Goal: Feedback & Contribution: Contribute content

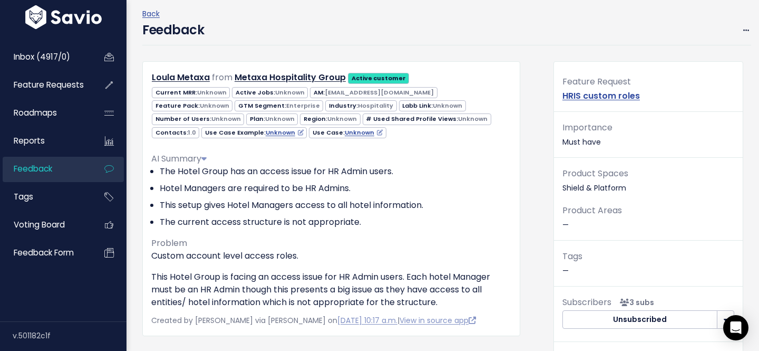
scroll to position [23, 0]
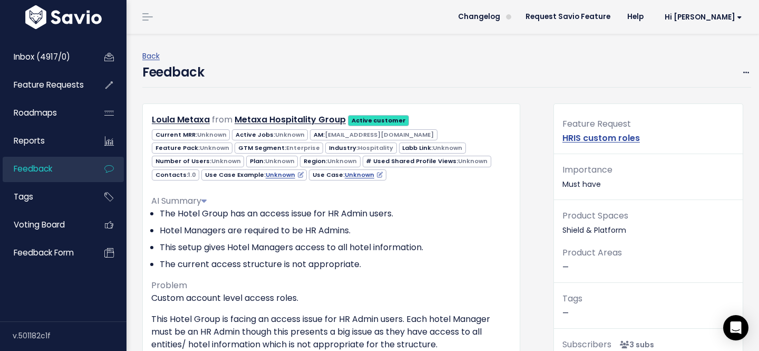
click at [691, 115] on div "Feature Request HRIS custom roles Importance Must have Product Spaces Shield & …" at bounding box center [648, 254] width 189 height 301
click at [743, 73] on icon at bounding box center [746, 73] width 6 height 7
click at [691, 100] on link "Edit" at bounding box center [704, 101] width 76 height 21
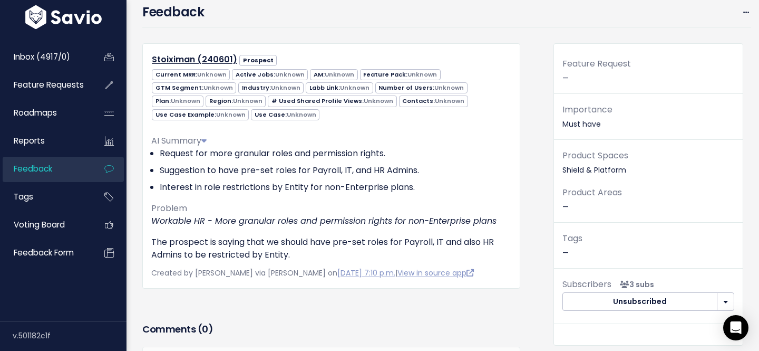
scroll to position [36, 0]
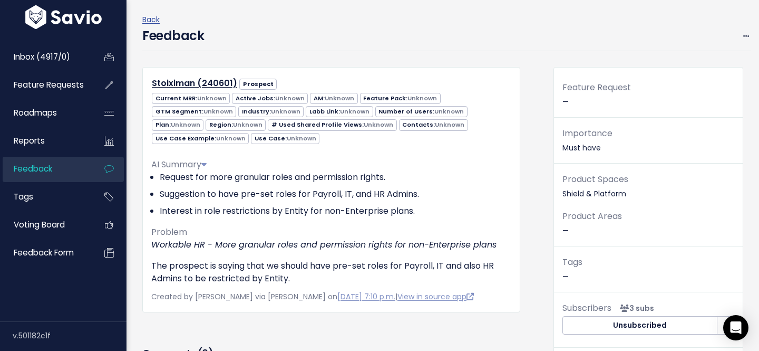
click at [563, 101] on div "Feature Request —" at bounding box center [648, 98] width 189 height 37
click at [569, 101] on div "Feature Request —" at bounding box center [648, 98] width 189 height 37
click at [746, 34] on icon at bounding box center [746, 36] width 6 height 7
click at [693, 65] on link "Edit" at bounding box center [704, 65] width 76 height 21
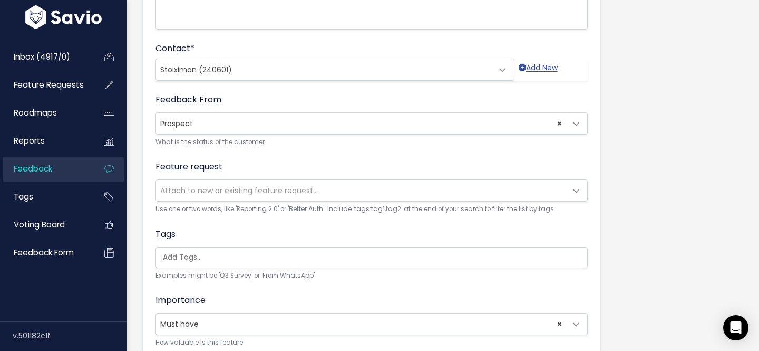
scroll to position [282, 0]
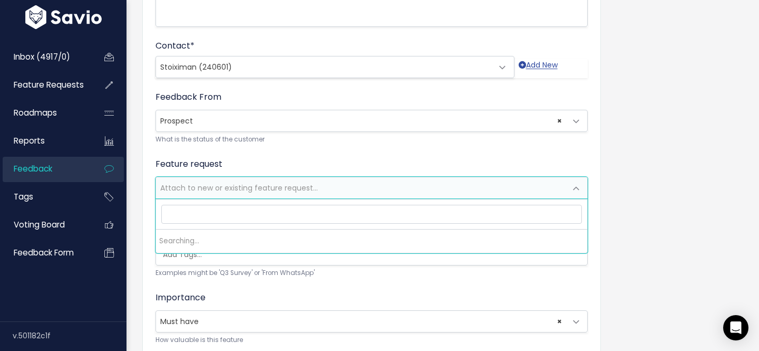
click at [219, 186] on span "Attach to new or existing feature request..." at bounding box center [239, 187] width 158 height 11
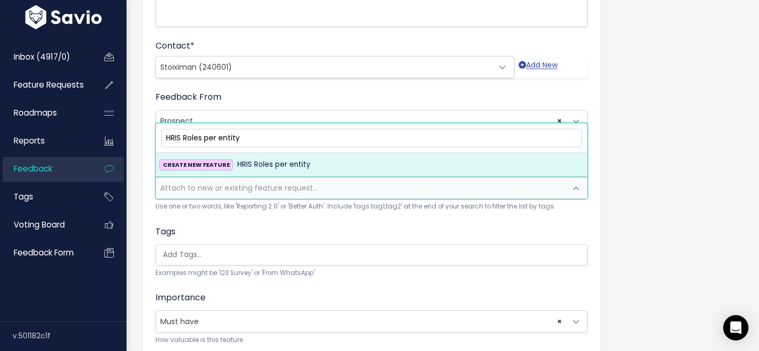
type input "HRIS Roles per entity"
click at [237, 161] on span "HRIS Roles per entity" at bounding box center [273, 164] width 73 height 13
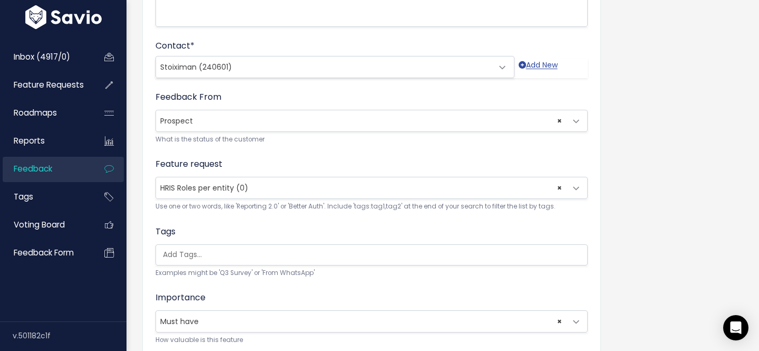
click at [500, 221] on form "Customer Problem * *Workable HR - More granular roles and permission rights for…" at bounding box center [371, 128] width 432 height 632
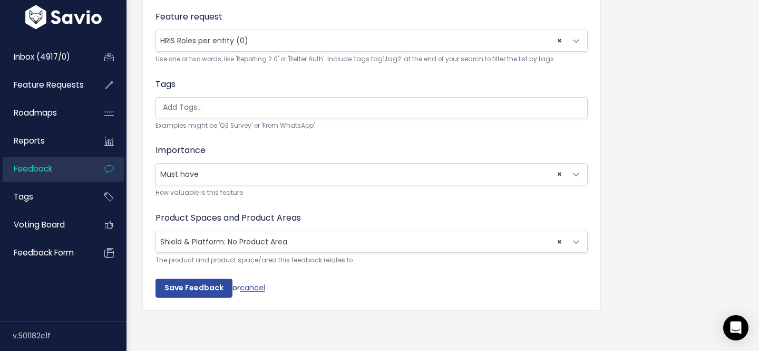
scroll to position [430, 0]
click at [205, 286] on input "Save Feedback" at bounding box center [193, 287] width 77 height 19
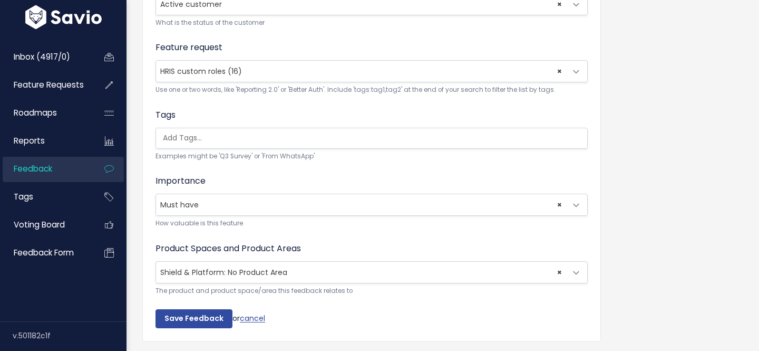
scroll to position [373, 0]
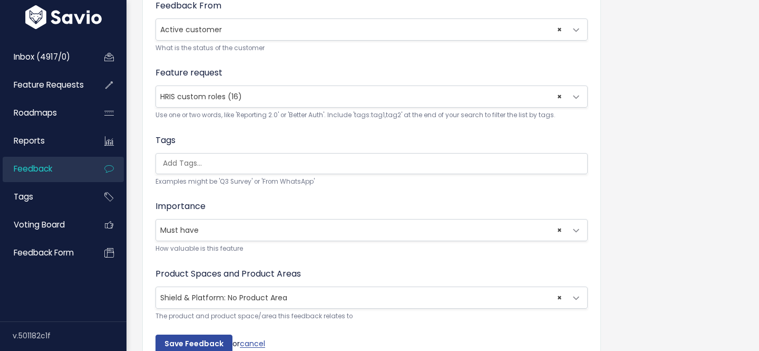
click at [265, 94] on span "× HRIS custom roles (16)" at bounding box center [361, 96] width 410 height 21
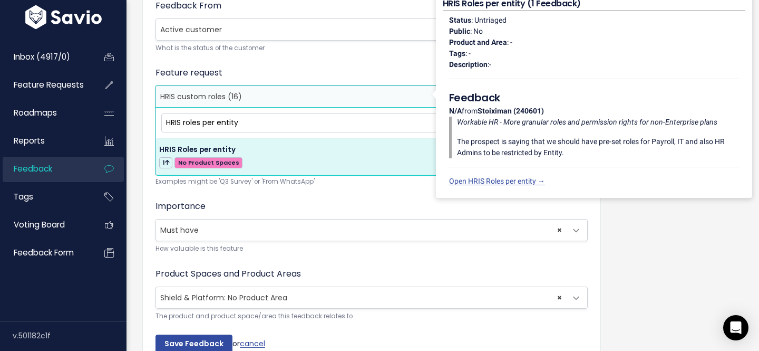
type input "HRIS roles per entity"
select select "64789"
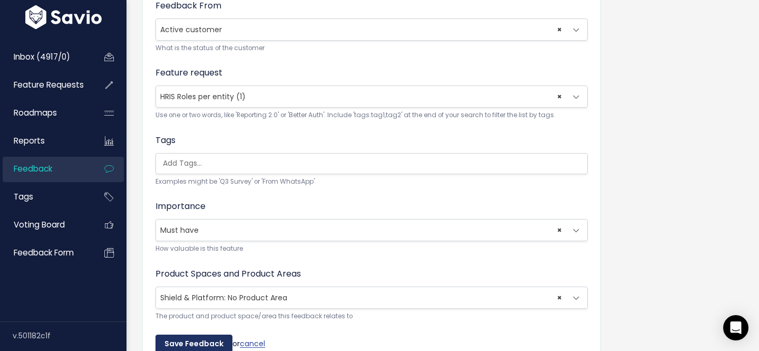
click at [191, 341] on input "Save Feedback" at bounding box center [193, 343] width 77 height 19
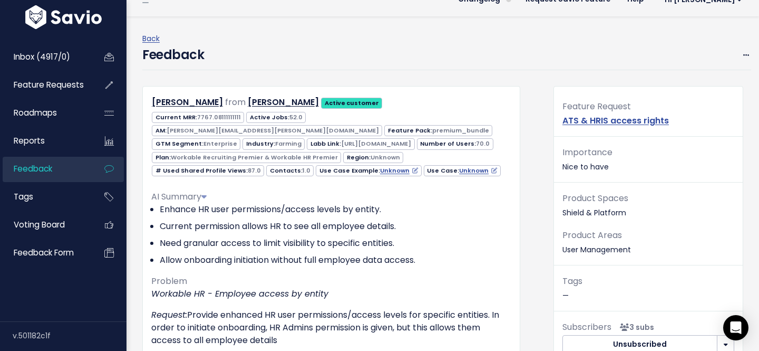
scroll to position [21, 0]
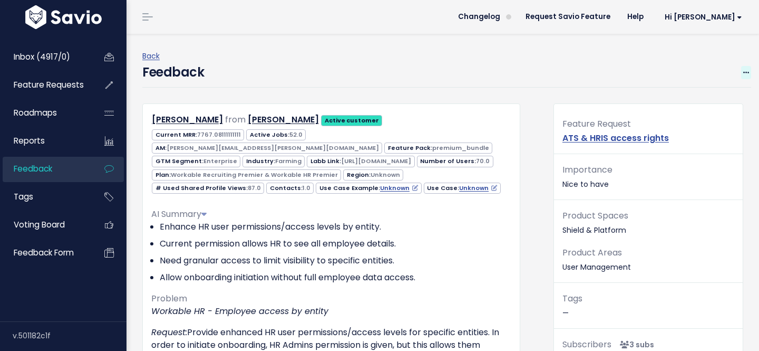
click at [747, 67] on span at bounding box center [746, 72] width 10 height 13
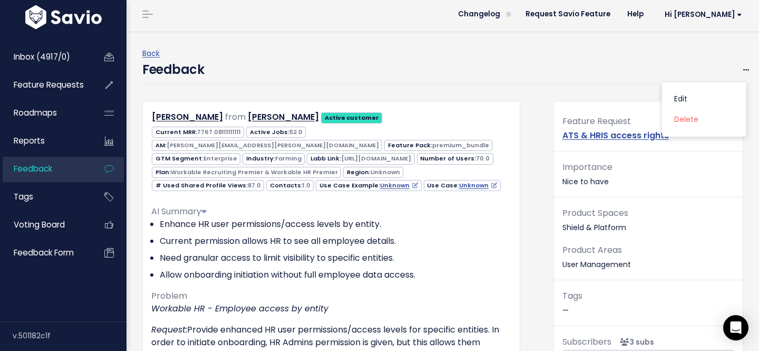
scroll to position [2, 0]
click at [687, 94] on link "Edit" at bounding box center [704, 99] width 76 height 21
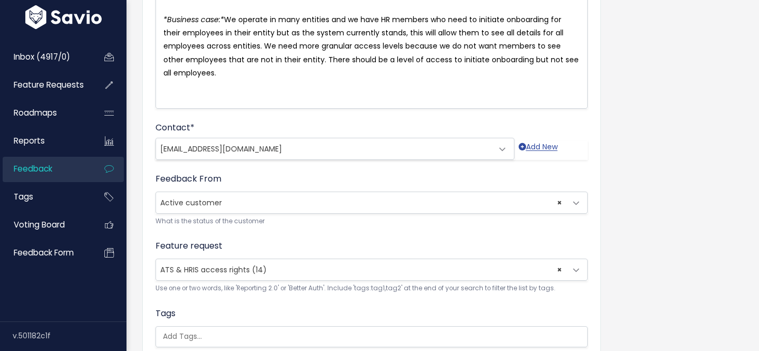
scroll to position [308, 0]
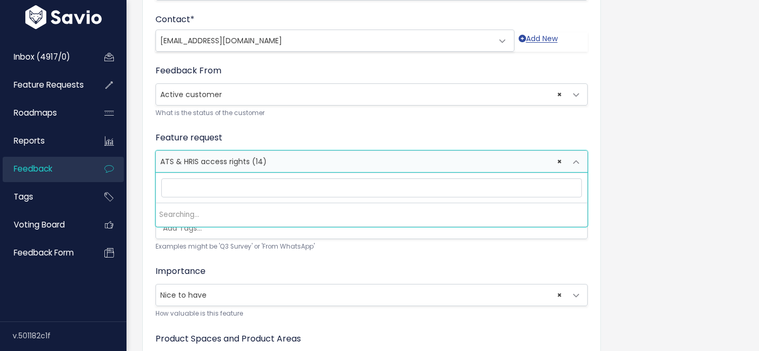
click at [284, 164] on span "× ATS & HRIS access rights (14)" at bounding box center [361, 161] width 410 height 21
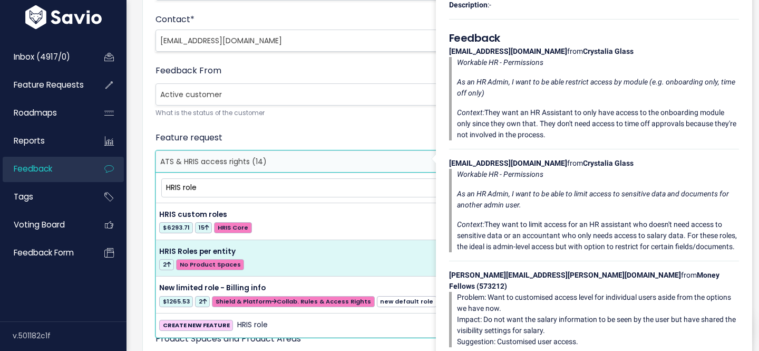
type input "HRIS role"
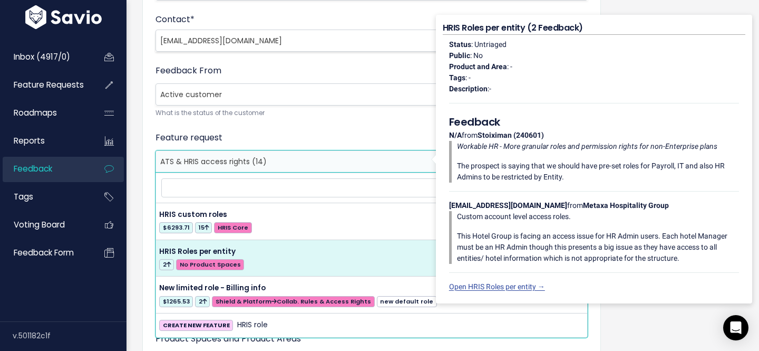
select select "64789"
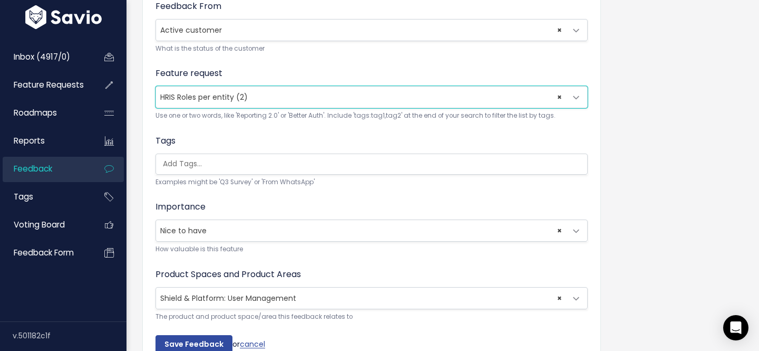
scroll to position [430, 0]
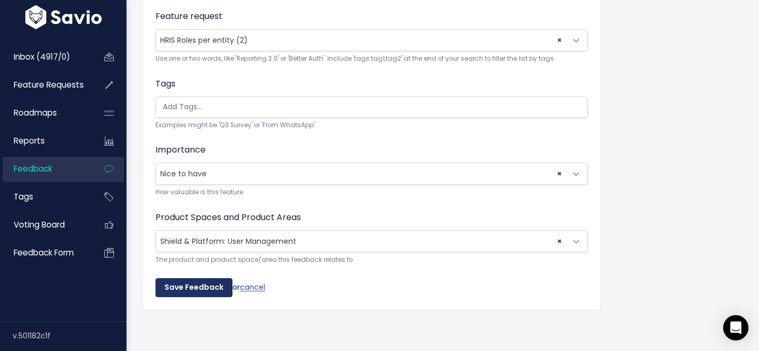
click at [190, 290] on input "Save Feedback" at bounding box center [193, 287] width 77 height 19
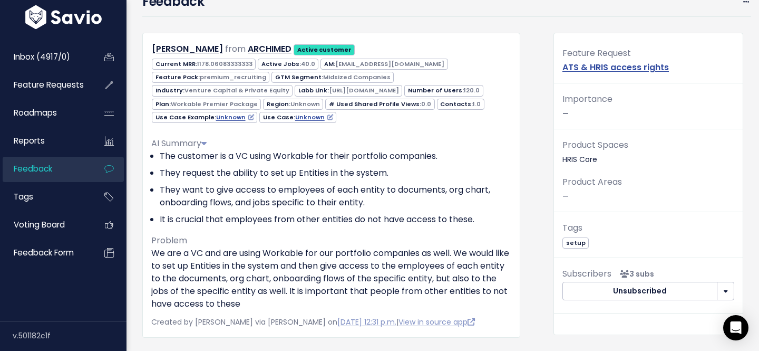
scroll to position [72, 0]
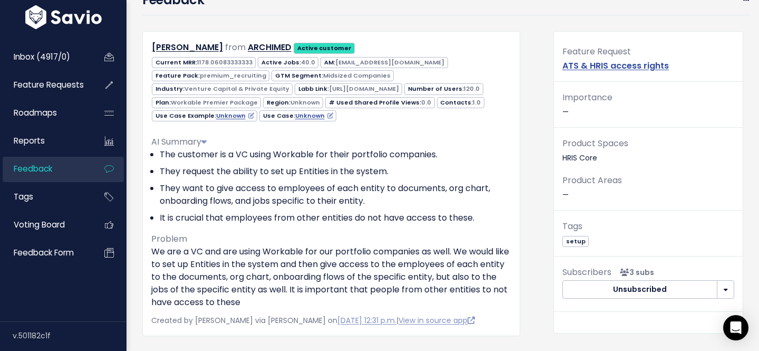
click at [691, 64] on div "Feature Request ATS & HRIS access rights" at bounding box center [648, 62] width 189 height 37
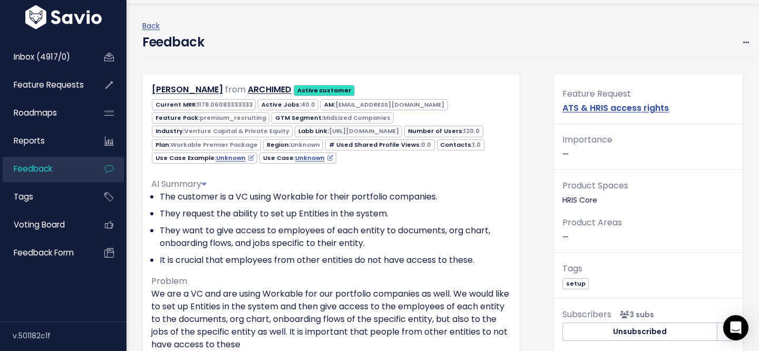
scroll to position [13, 0]
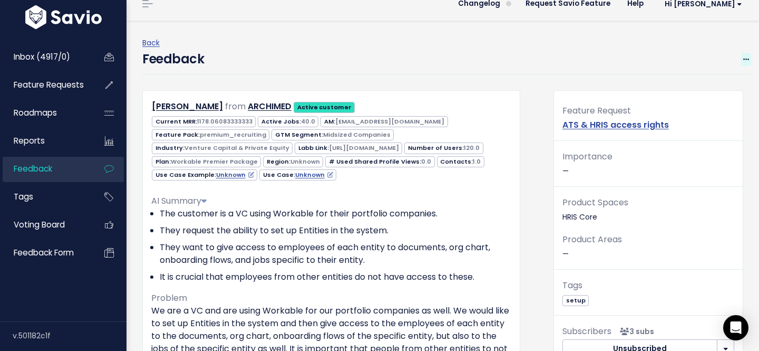
click at [744, 60] on icon at bounding box center [746, 59] width 6 height 7
click at [683, 84] on link "Edit" at bounding box center [704, 88] width 76 height 21
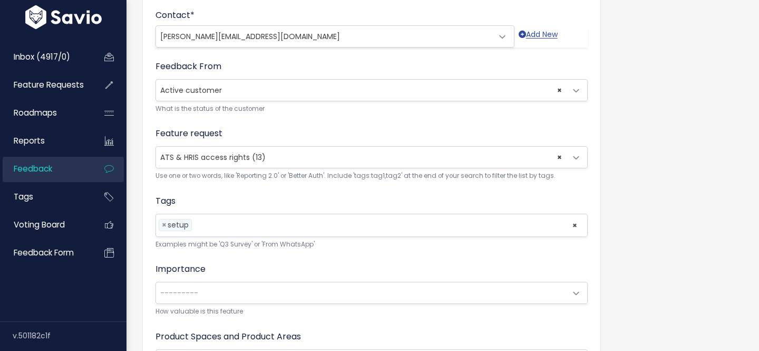
scroll to position [333, 0]
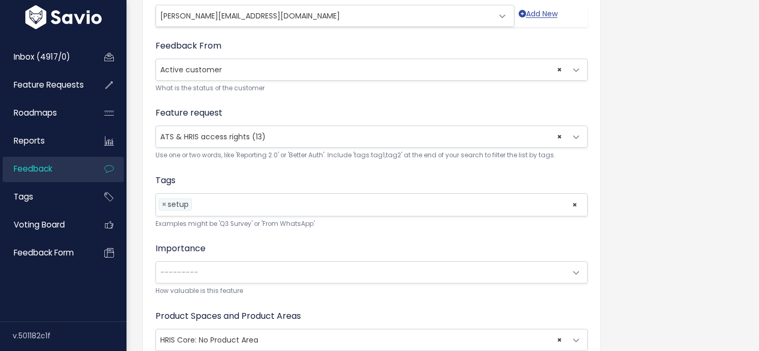
click at [317, 140] on span "× ATS & HRIS access rights (13)" at bounding box center [361, 136] width 410 height 21
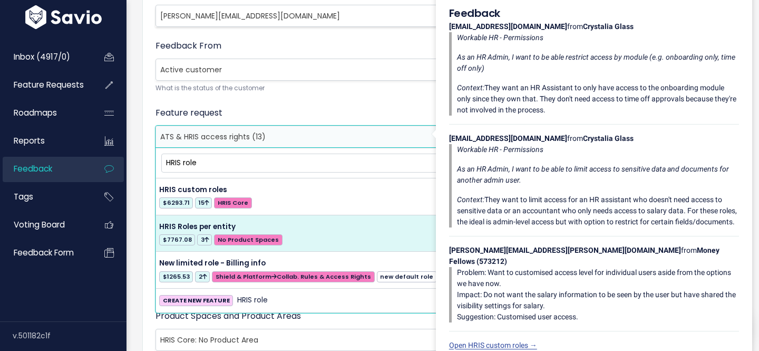
type input "HRIS role"
select select "64789"
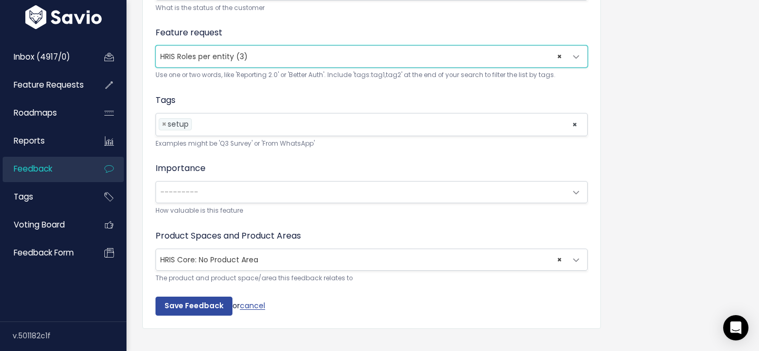
scroll to position [432, 0]
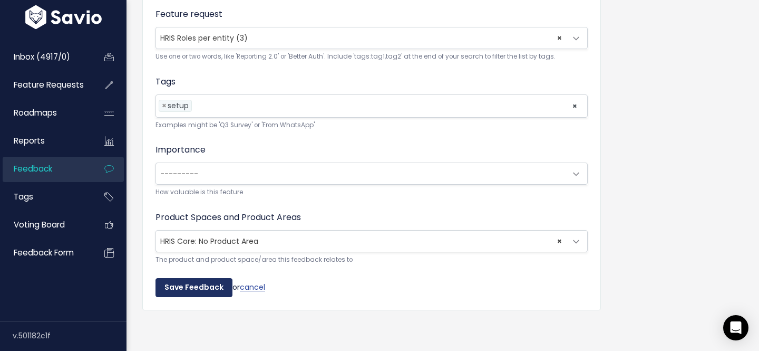
click at [180, 281] on input "Save Feedback" at bounding box center [193, 287] width 77 height 19
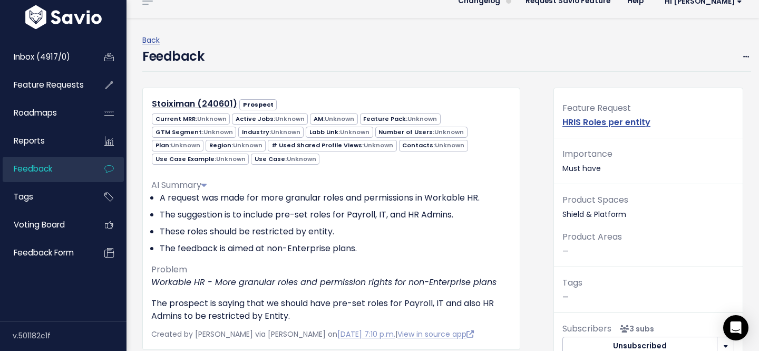
scroll to position [16, 0]
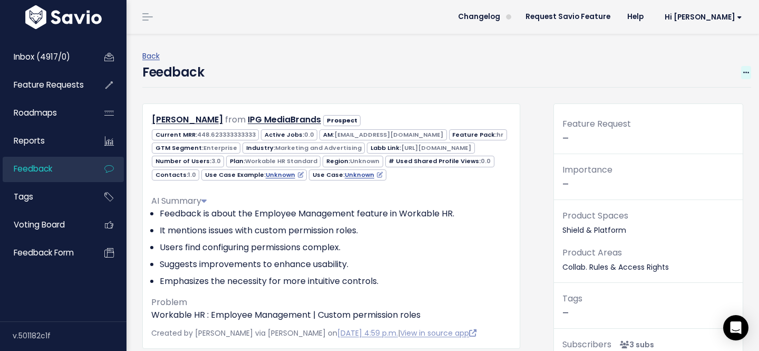
click at [747, 70] on icon at bounding box center [746, 73] width 6 height 7
click at [702, 105] on link "Edit" at bounding box center [704, 101] width 76 height 21
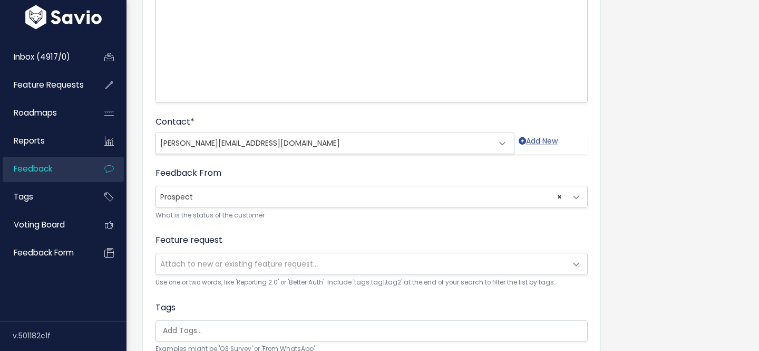
scroll to position [224, 0]
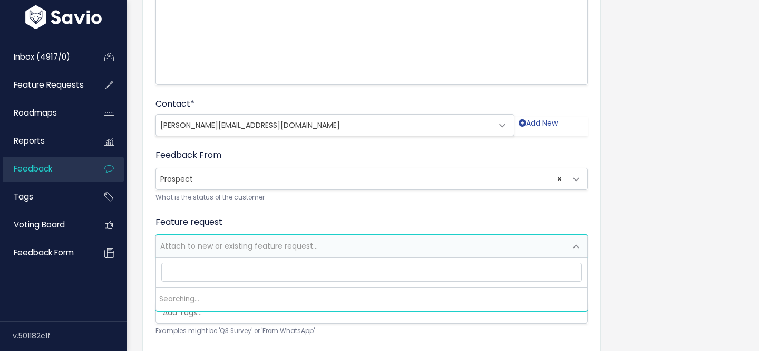
click at [278, 246] on span "Attach to new or existing feature request..." at bounding box center [239, 245] width 158 height 11
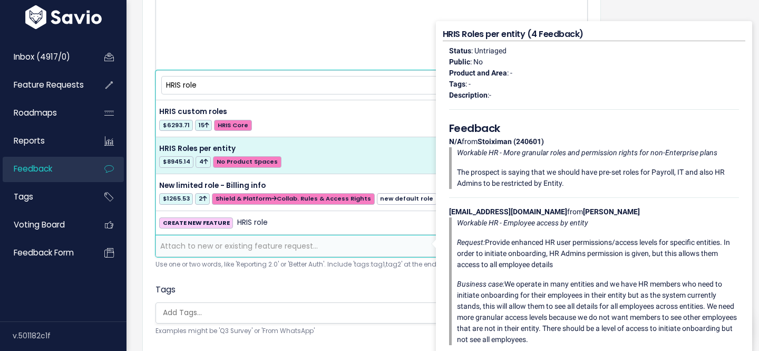
type input "HRIS role"
select select "64789"
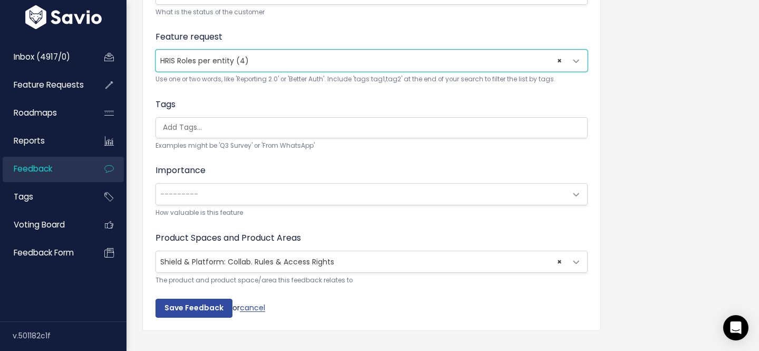
scroll to position [430, 0]
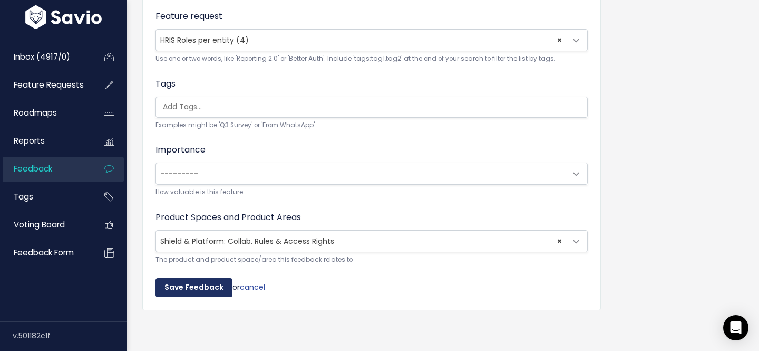
click at [192, 286] on input "Save Feedback" at bounding box center [193, 287] width 77 height 19
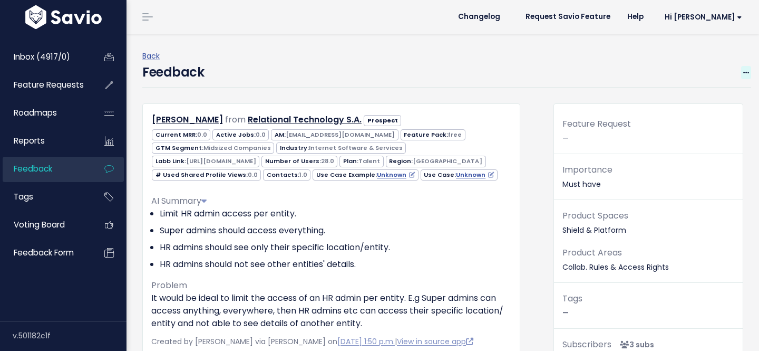
click at [750, 71] on span at bounding box center [746, 72] width 10 height 13
click at [703, 101] on link "Edit" at bounding box center [704, 101] width 76 height 21
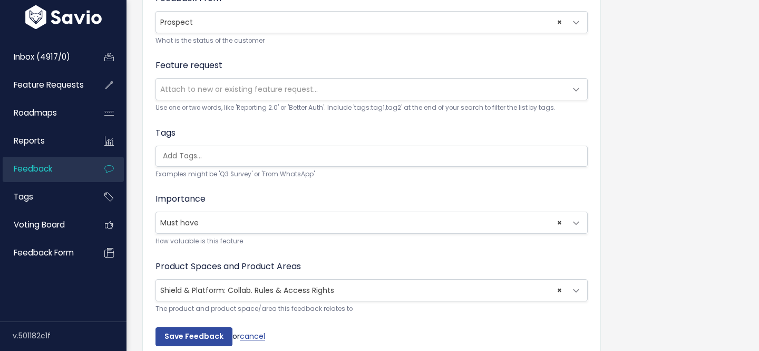
scroll to position [408, 0]
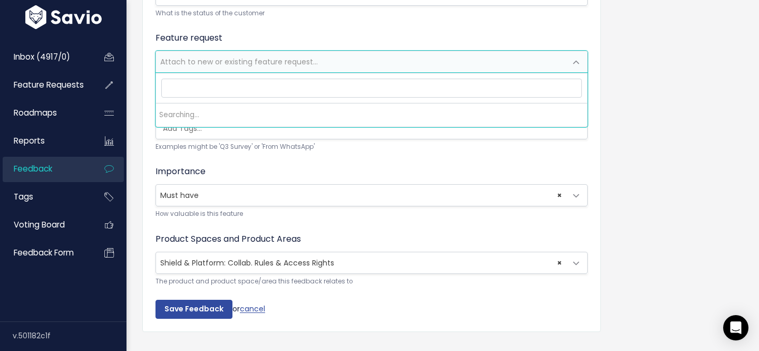
click at [260, 63] on span "Attach to new or existing feature request..." at bounding box center [239, 61] width 158 height 11
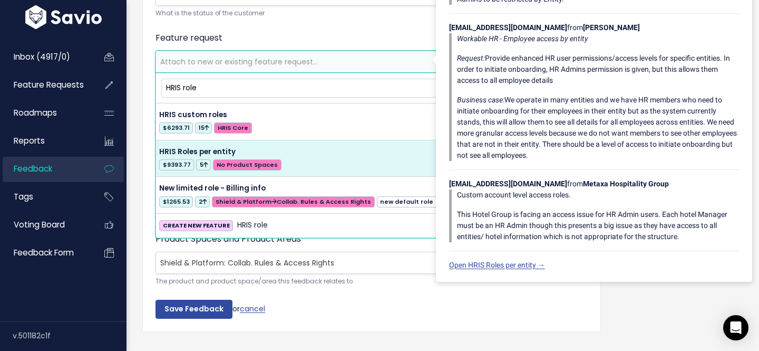
type input "HRIS role"
select select "64789"
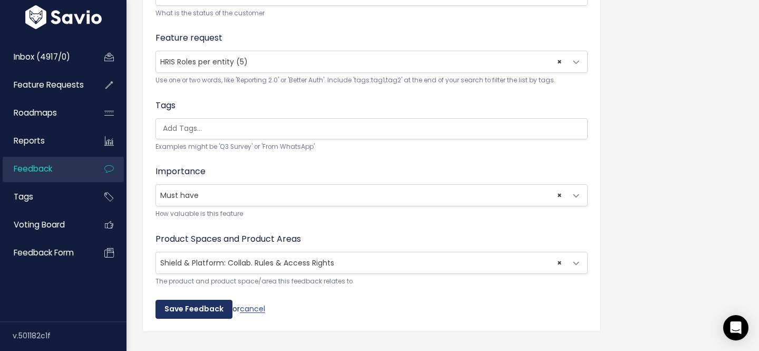
click at [180, 306] on input "Save Feedback" at bounding box center [193, 308] width 77 height 19
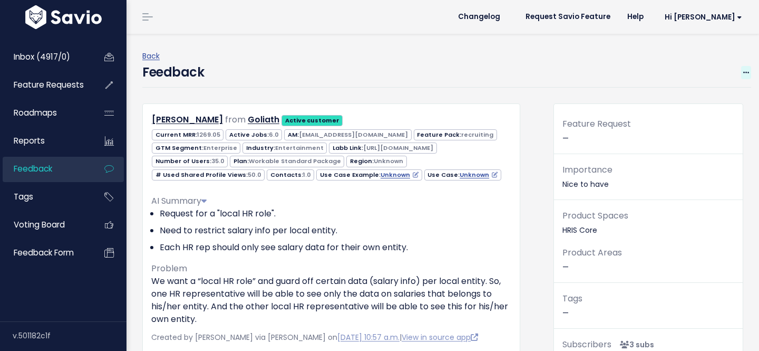
click at [745, 73] on icon at bounding box center [746, 73] width 6 height 7
click at [691, 101] on link "Edit" at bounding box center [704, 101] width 76 height 21
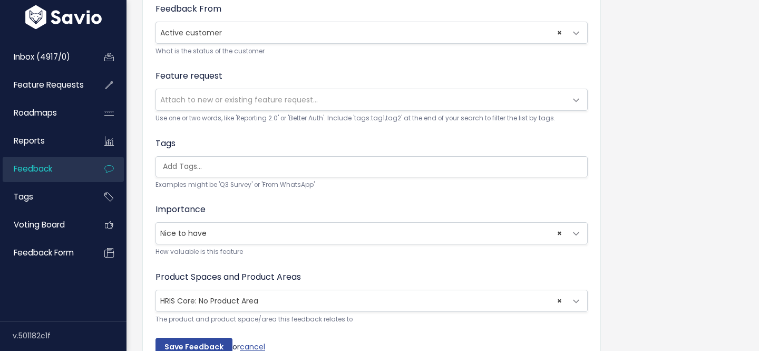
scroll to position [373, 0]
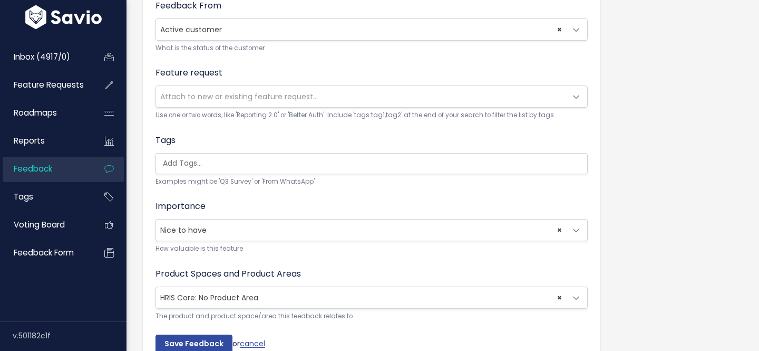
click at [262, 104] on span "Attach to new or existing feature request..." at bounding box center [361, 96] width 410 height 21
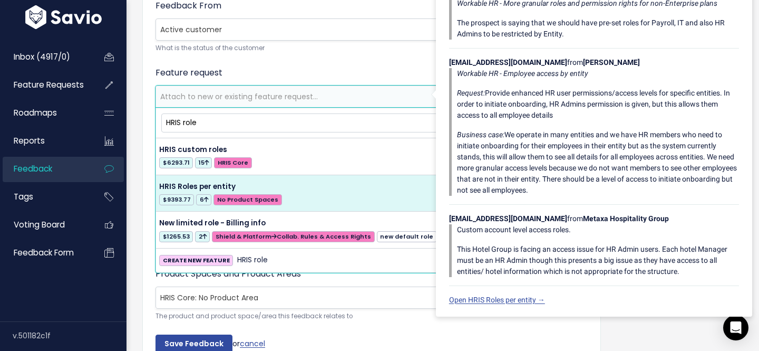
type input "HRIS role"
select select "64789"
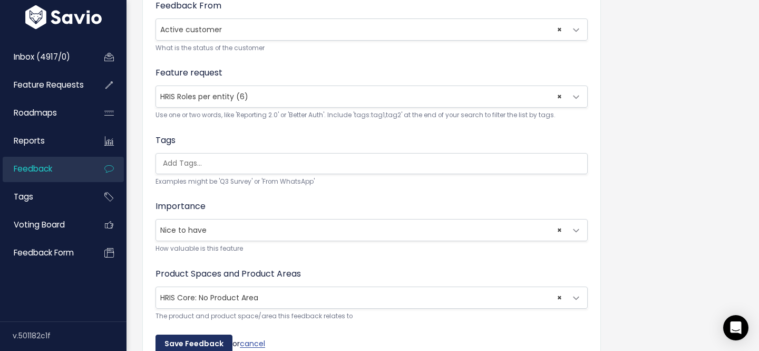
click at [197, 341] on input "Save Feedback" at bounding box center [193, 343] width 77 height 19
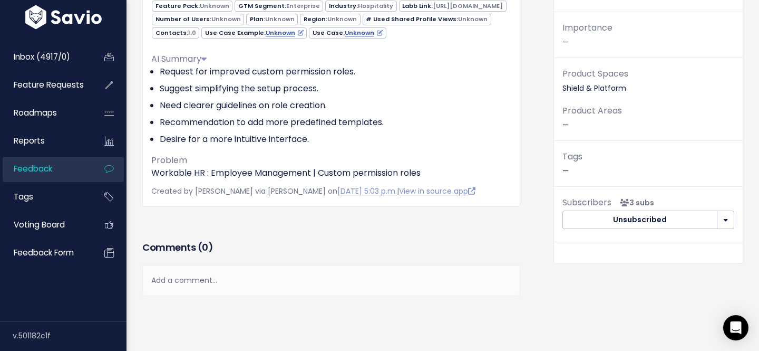
scroll to position [141, 0]
click at [189, 288] on div "Add a comment..." at bounding box center [331, 280] width 378 height 31
click at [0, 0] on div "| | | |" at bounding box center [0, 0] width 0 height 0
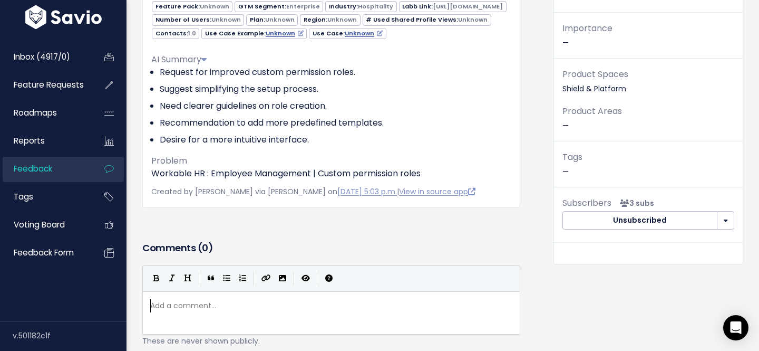
click at [179, 313] on div "Add a comment... ​" at bounding box center [331, 305] width 366 height 17
type textarea "Additional information added"
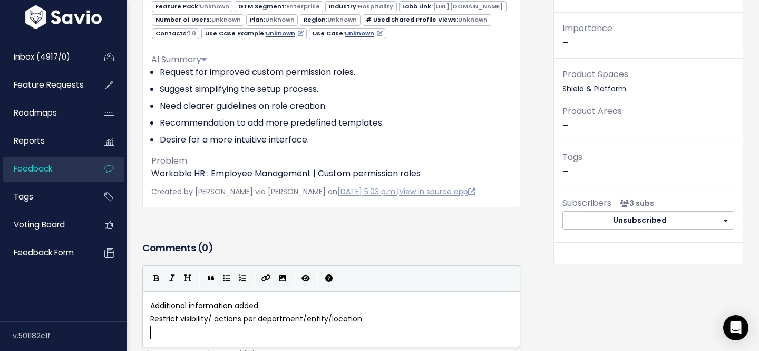
click at [272, 308] on pre "Additional information added" at bounding box center [331, 305] width 366 height 13
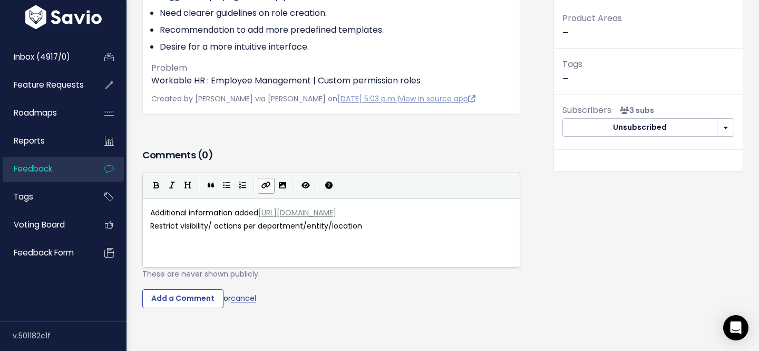
scroll to position [259, 0]
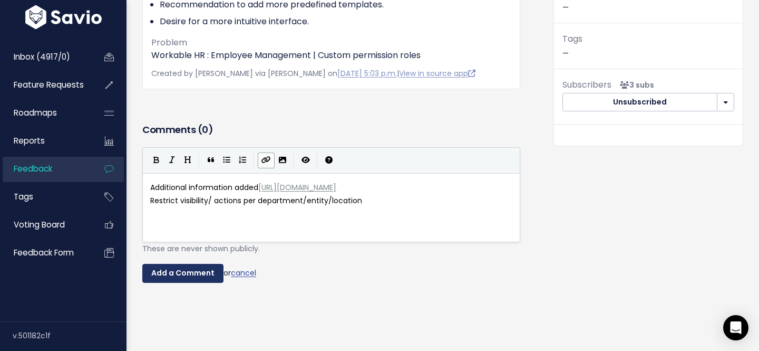
click at [172, 275] on input "Add a Comment" at bounding box center [182, 273] width 81 height 19
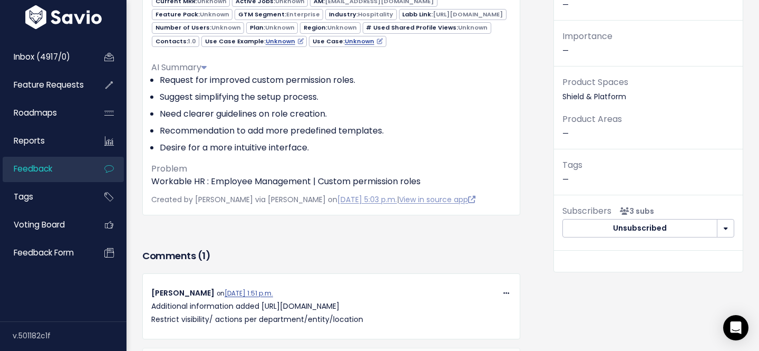
scroll to position [0, 0]
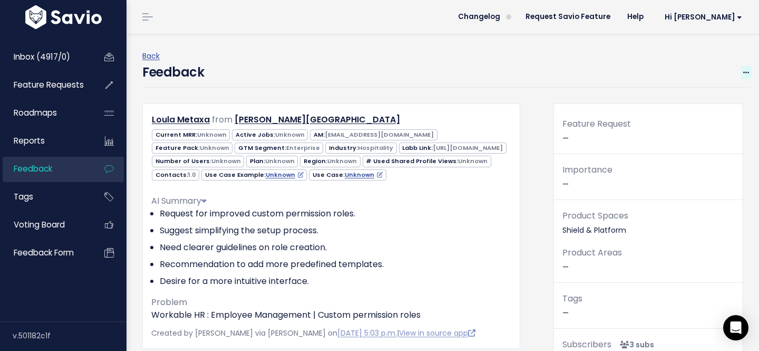
click at [745, 73] on icon at bounding box center [746, 73] width 6 height 7
click at [708, 104] on link "Edit" at bounding box center [704, 101] width 76 height 21
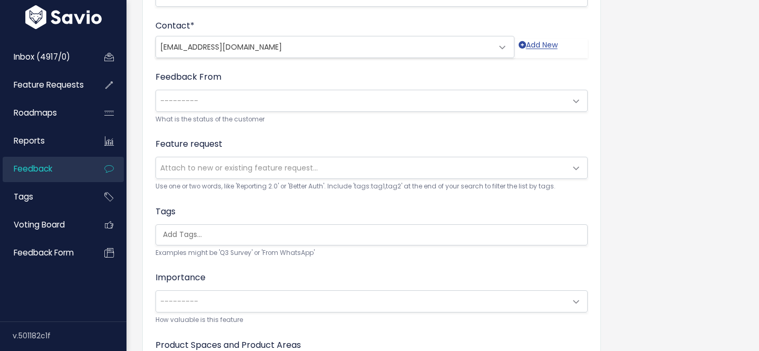
scroll to position [306, 0]
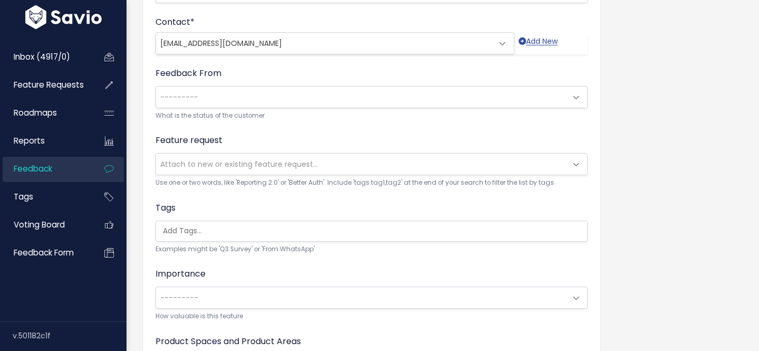
click at [324, 168] on span "Attach to new or existing feature request..." at bounding box center [361, 163] width 410 height 21
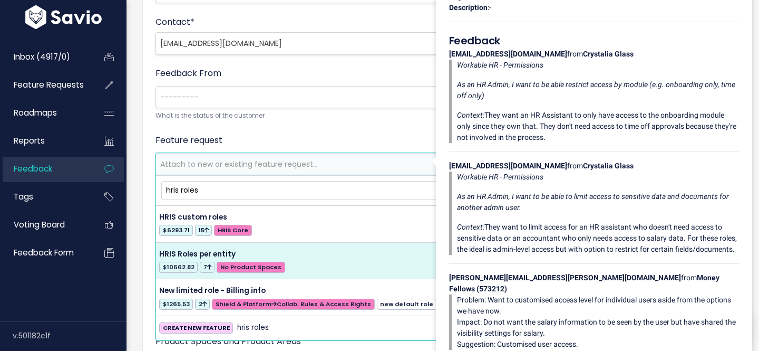
type input "hris roles"
select select "64789"
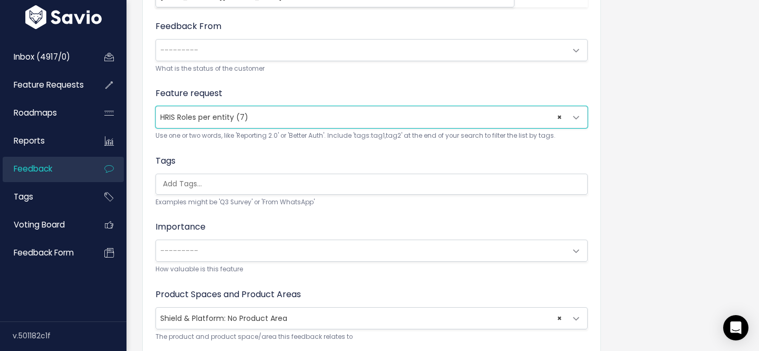
scroll to position [430, 0]
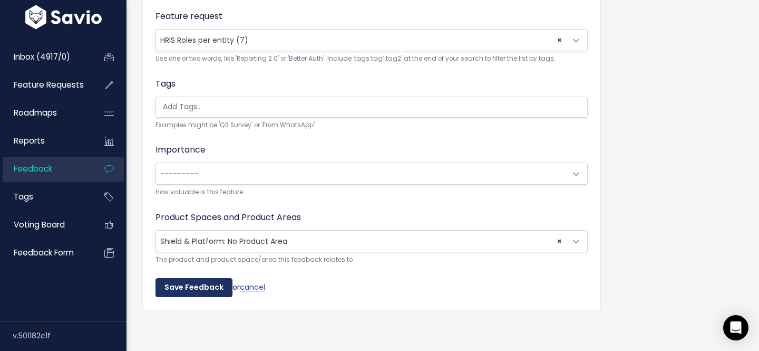
click at [195, 286] on input "Save Feedback" at bounding box center [193, 287] width 77 height 19
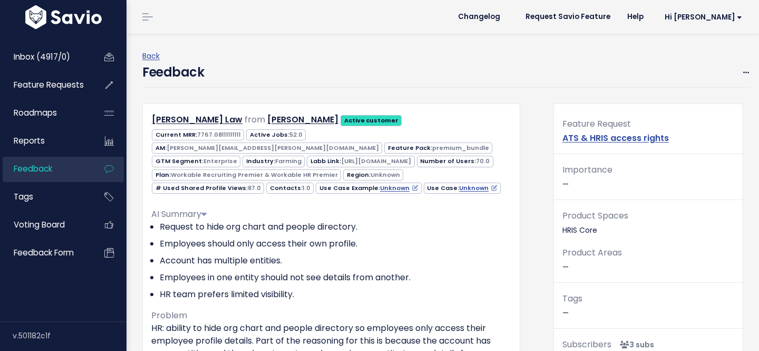
scroll to position [3, 0]
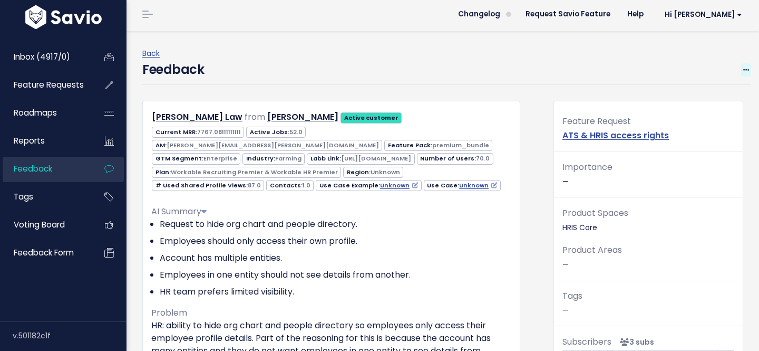
click at [744, 69] on icon at bounding box center [746, 70] width 6 height 7
click at [699, 98] on link "Edit" at bounding box center [704, 99] width 76 height 21
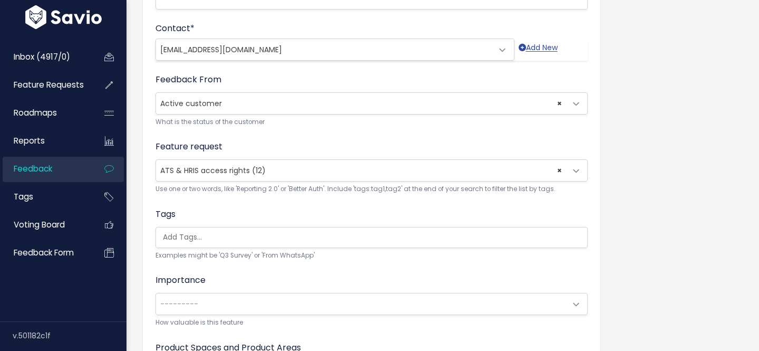
scroll to position [309, 0]
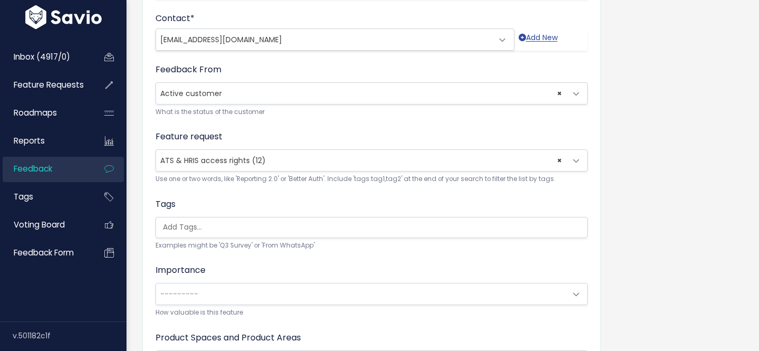
click at [309, 156] on span "× ATS & HRIS access rights (12)" at bounding box center [361, 160] width 410 height 21
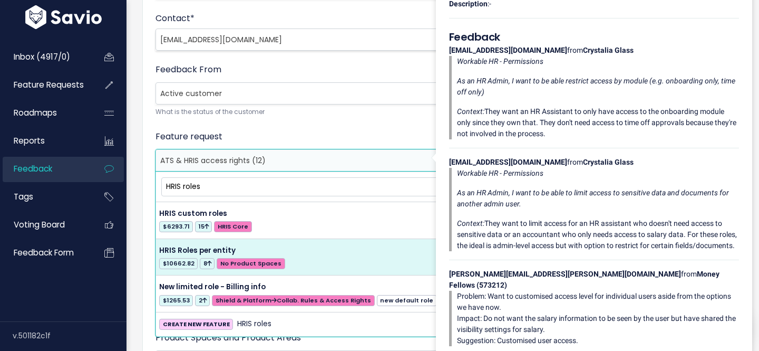
type input "HRIS roles"
select select "64789"
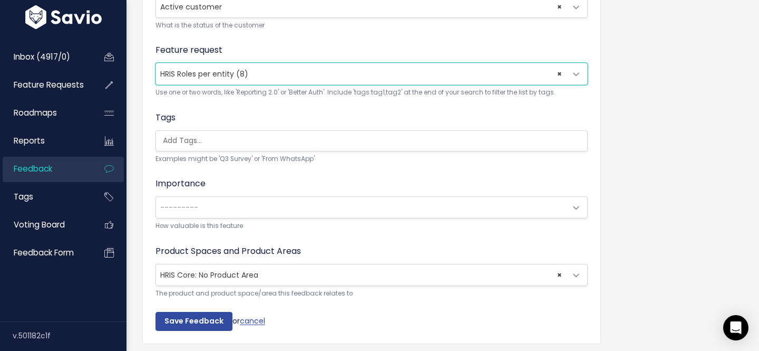
scroll to position [430, 0]
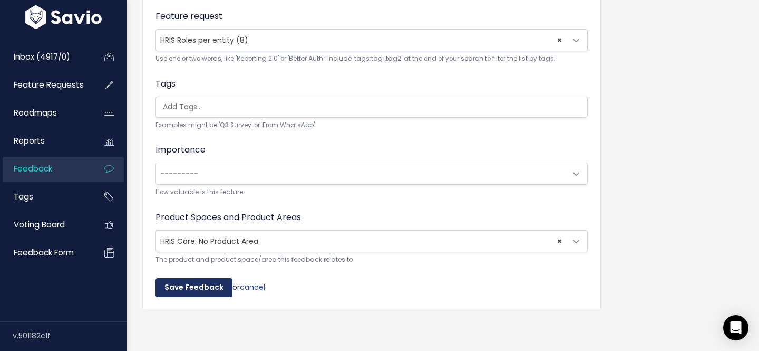
click at [203, 287] on input "Save Feedback" at bounding box center [193, 287] width 77 height 19
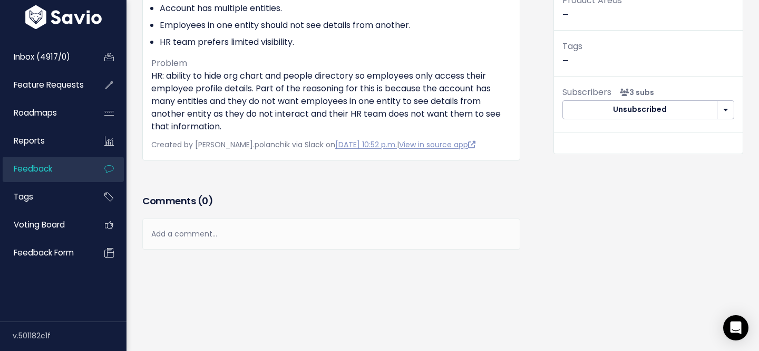
scroll to position [295, 0]
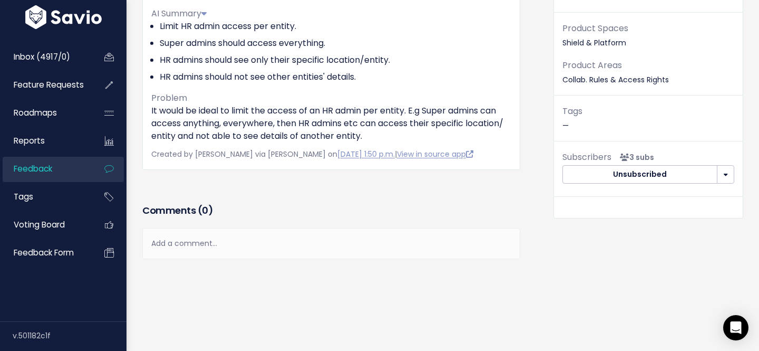
scroll to position [197, 0]
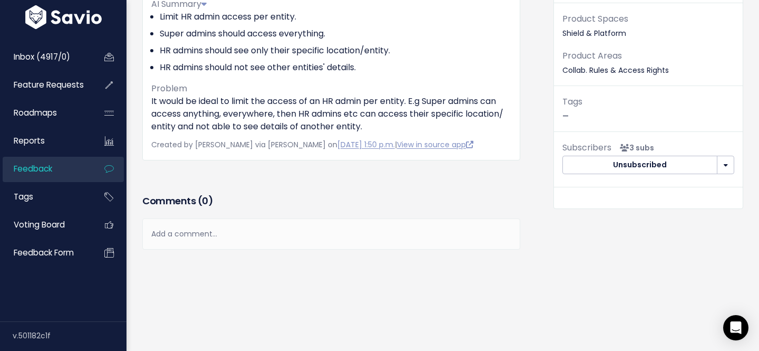
click at [38, 169] on span "Feedback" at bounding box center [33, 168] width 38 height 11
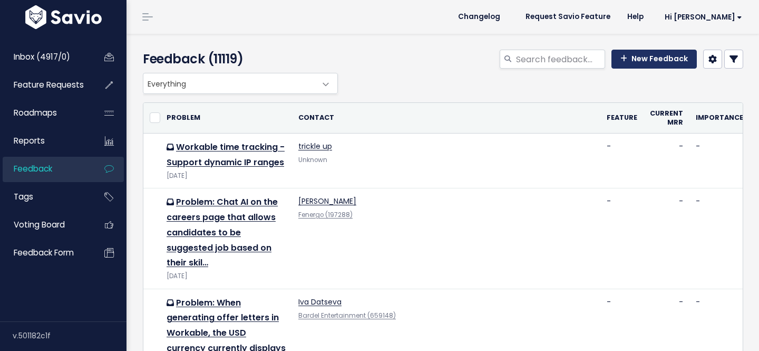
click at [641, 57] on link "New Feedback" at bounding box center [653, 59] width 85 height 19
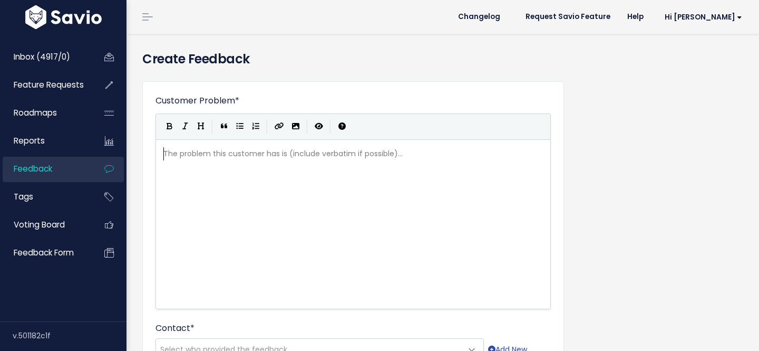
scroll to position [1, 0]
click at [465, 204] on div "xxxxxxxxxx [URL][DOMAIN_NAME]" at bounding box center [366, 237] width 410 height 184
click at [406, 170] on div "xxxxxxxxxx https://workable.slack.com/archives/C02150YBCTA/p1722429058423929" at bounding box center [366, 237] width 410 height 184
type textarea "p1722429058423929"
click at [406, 170] on div "xxxxxxxxxx https://workable.slack.com/archives/C02150YBCTA/p1722429058423929" at bounding box center [366, 237] width 410 height 184
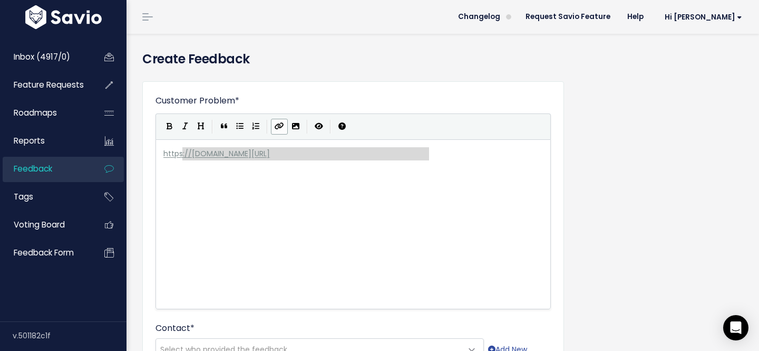
type textarea "https://workable.slack.com/archives/C02150YBCTA/p1722429058423929"
drag, startPoint x: 441, startPoint y: 156, endPoint x: 157, endPoint y: 156, distance: 284.1
paste textarea
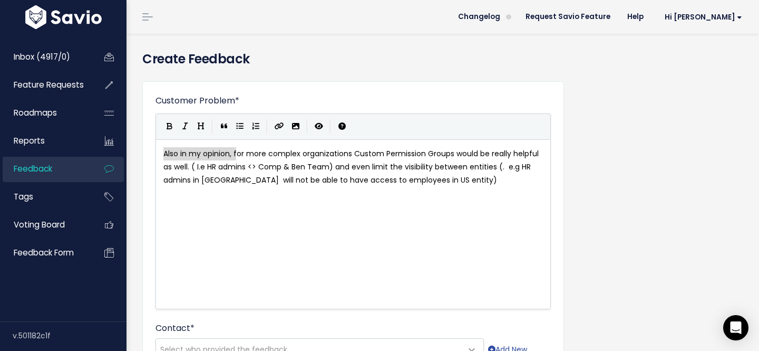
drag, startPoint x: 236, startPoint y: 152, endPoint x: 151, endPoint y: 152, distance: 85.4
type textarea "F"
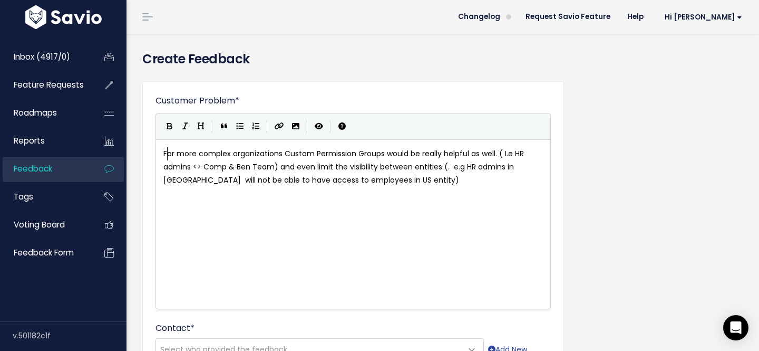
scroll to position [4, 3]
click at [419, 197] on div "x For more complex organizations Custom Permission Groups would be really helpf…" at bounding box center [366, 237] width 410 height 184
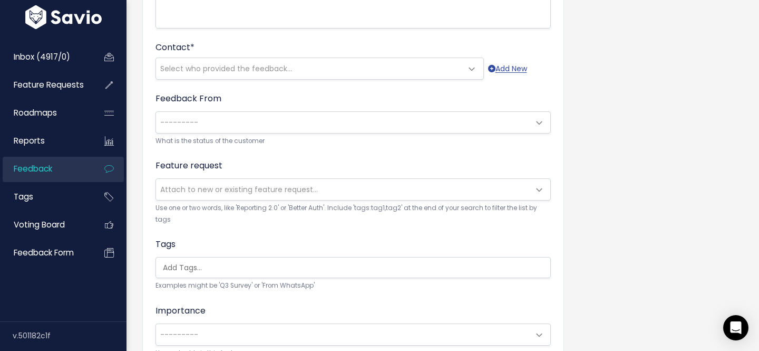
scroll to position [288, 0]
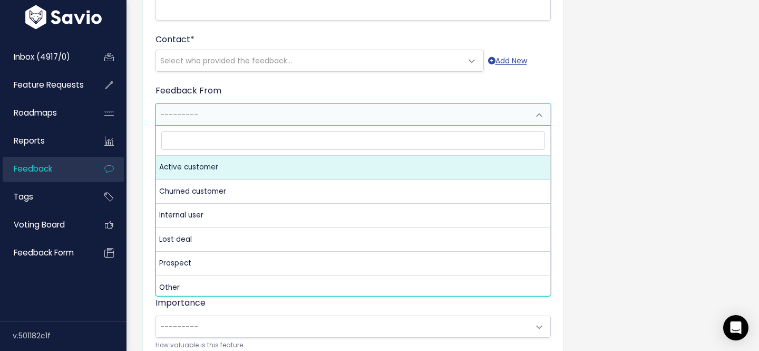
click at [336, 112] on span "---------" at bounding box center [342, 114] width 373 height 21
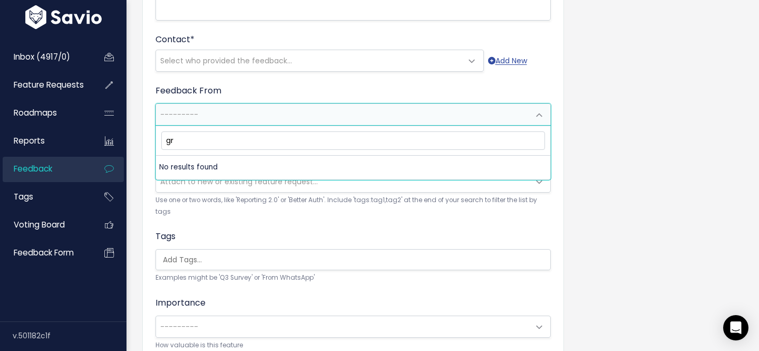
type input "g"
type input "v"
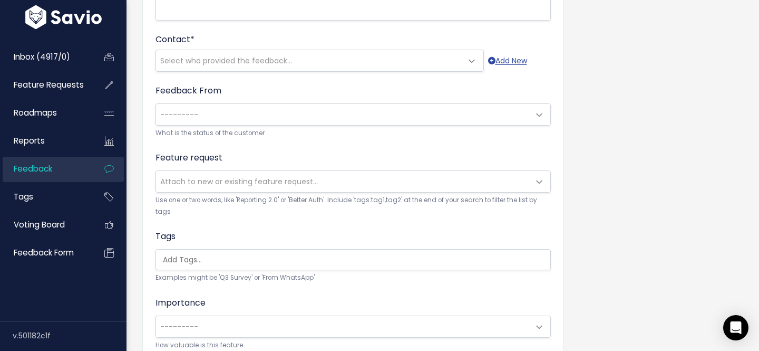
click at [262, 81] on form "Customer Problem * For more complex organizations Custom Permission Groups woul…" at bounding box center [352, 127] width 395 height 643
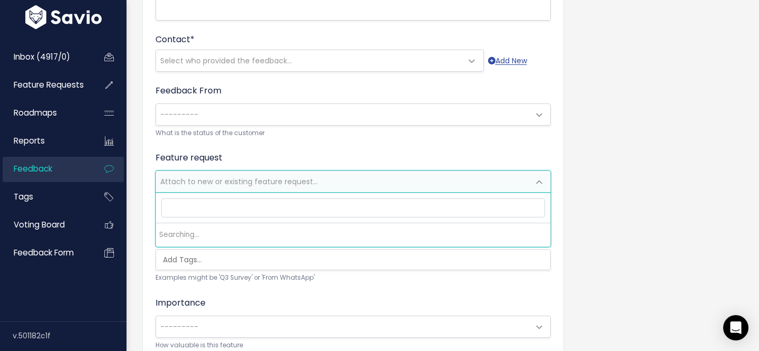
click at [231, 181] on span "Attach to new or existing feature request..." at bounding box center [239, 181] width 158 height 11
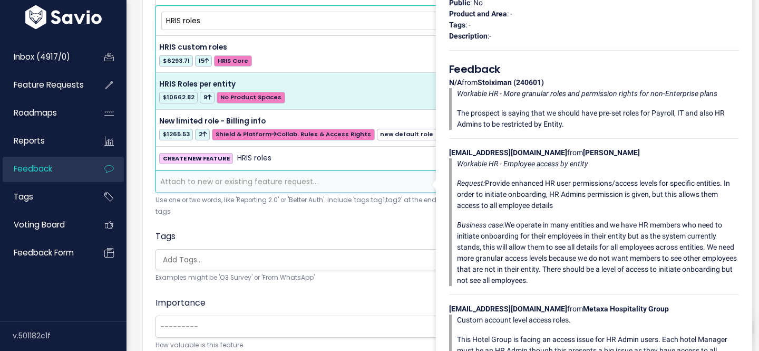
type input "HRIS roles"
select select "64789"
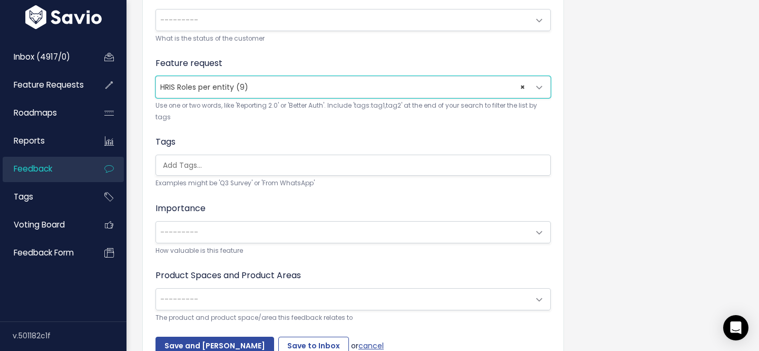
scroll to position [441, 0]
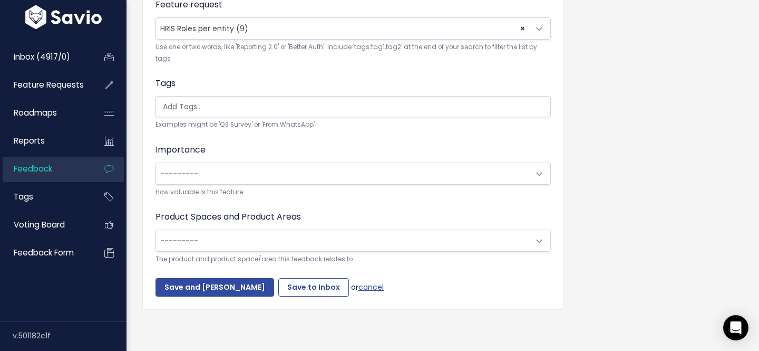
click at [192, 243] on span "---------" at bounding box center [179, 240] width 38 height 11
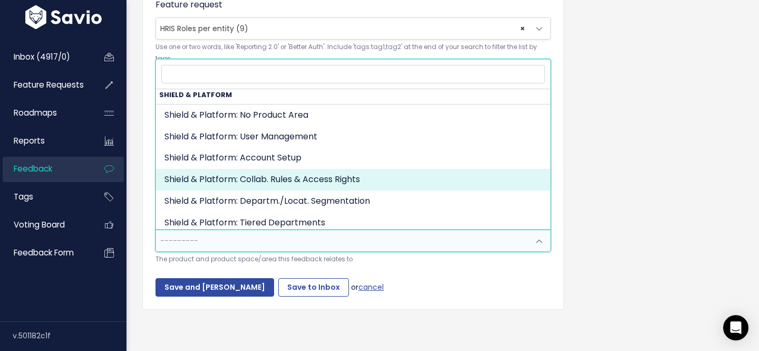
scroll to position [72, 0]
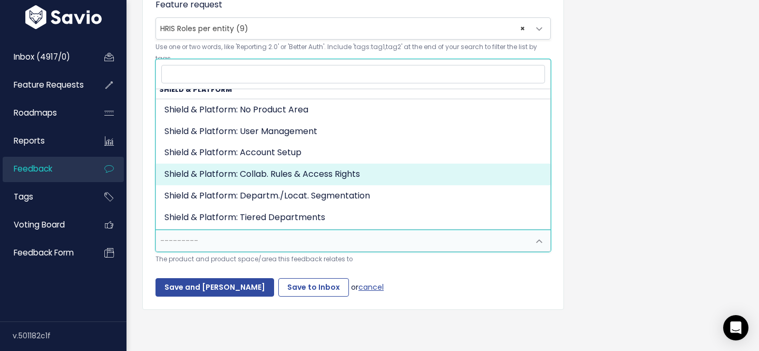
select select "MAIN:COLLABORATION_RULES_AND_ACCESS"
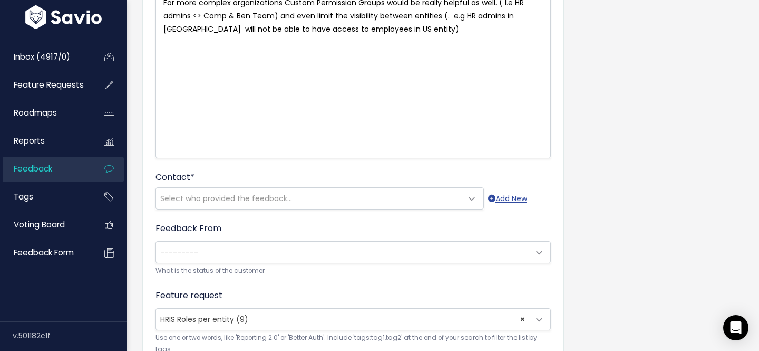
scroll to position [188, 0]
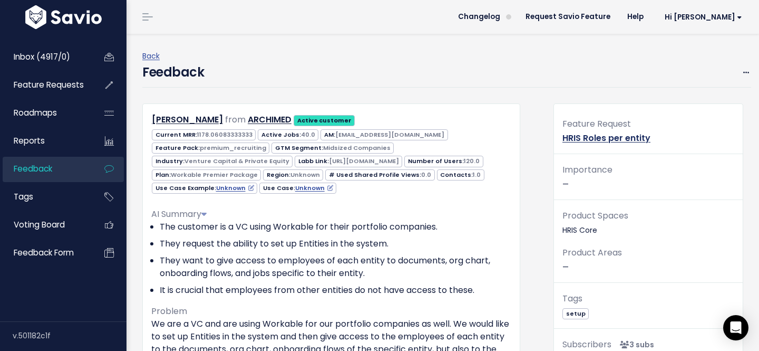
click at [610, 139] on link "HRIS Roles per entity" at bounding box center [606, 138] width 88 height 12
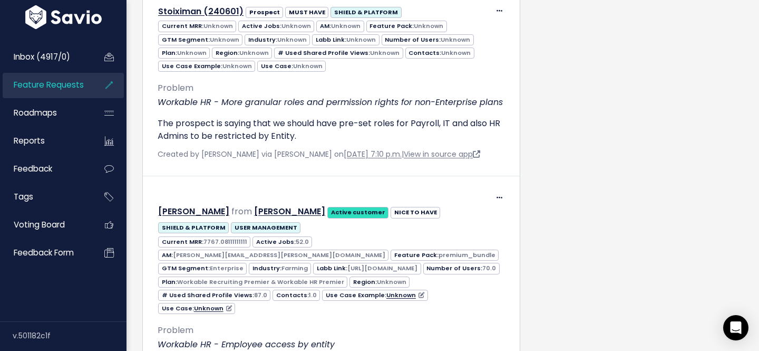
scroll to position [654, 0]
